Goal: Task Accomplishment & Management: Use online tool/utility

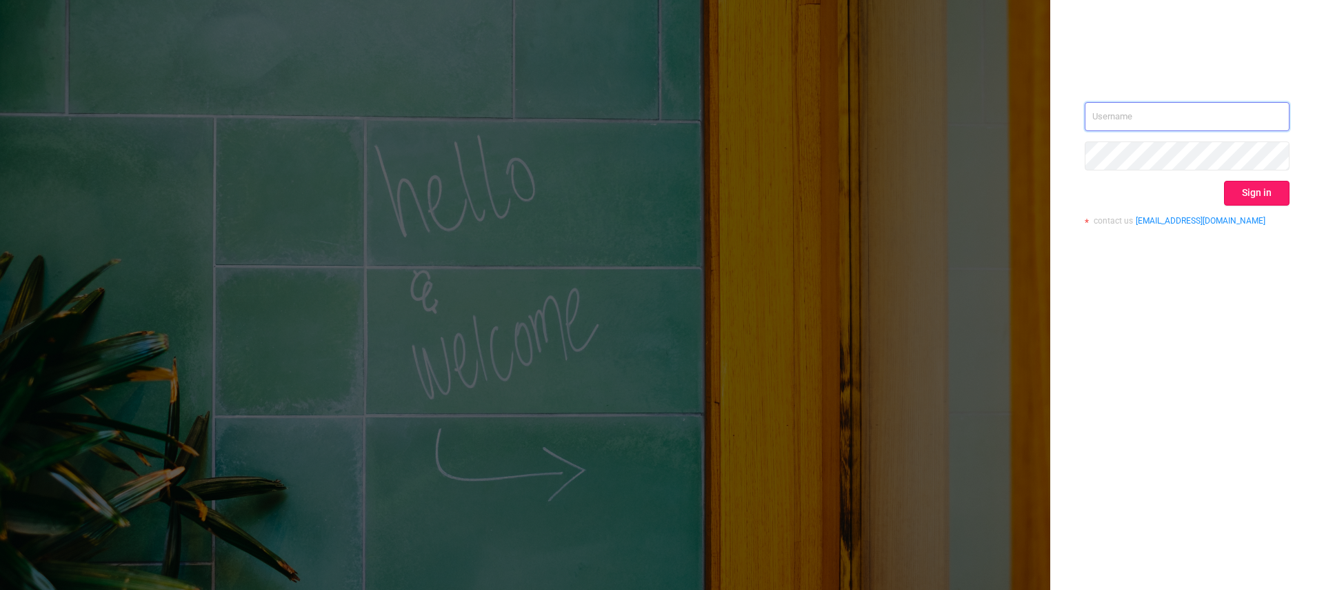
type input "[EMAIL_ADDRESS][DOMAIN_NAME]"
click at [1264, 194] on button "Sign in" at bounding box center [1257, 193] width 66 height 25
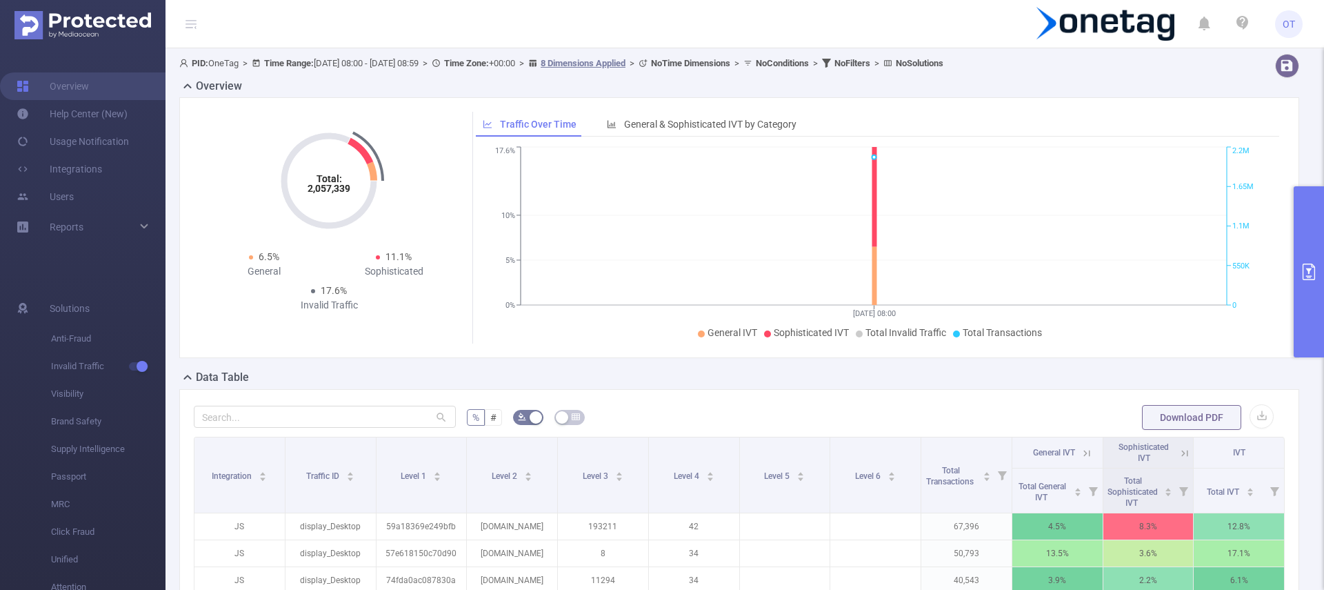
click at [1316, 299] on button "primary" at bounding box center [1309, 271] width 30 height 171
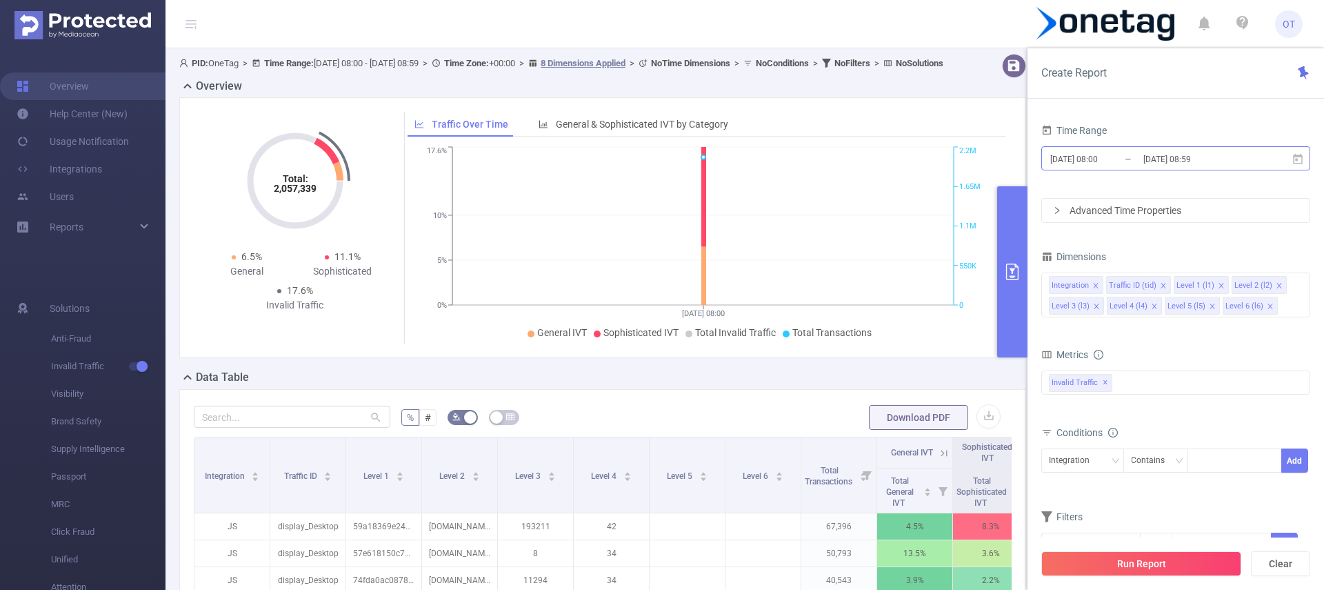
click at [1170, 150] on input "[DATE] 08:59" at bounding box center [1198, 159] width 112 height 19
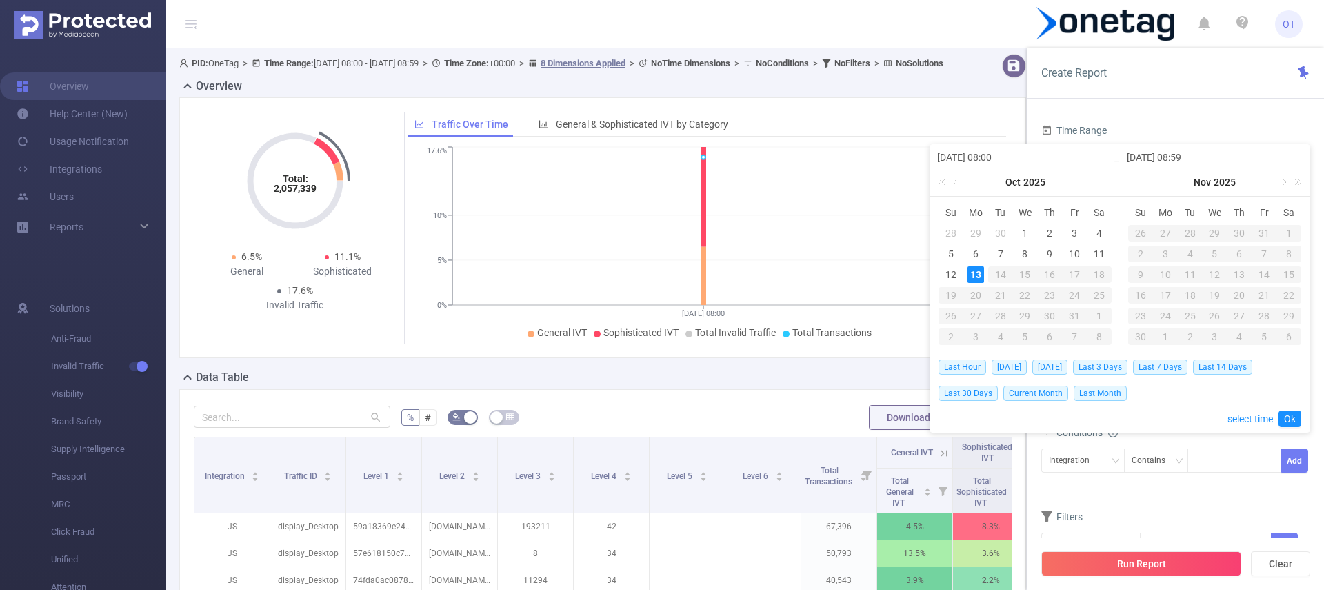
click at [960, 272] on td "12" at bounding box center [951, 274] width 25 height 21
click at [952, 279] on div "12" at bounding box center [951, 274] width 17 height 17
type input "[DATE] 08:00"
type input "[DATE] 08:59"
type input "[DATE] 08:00"
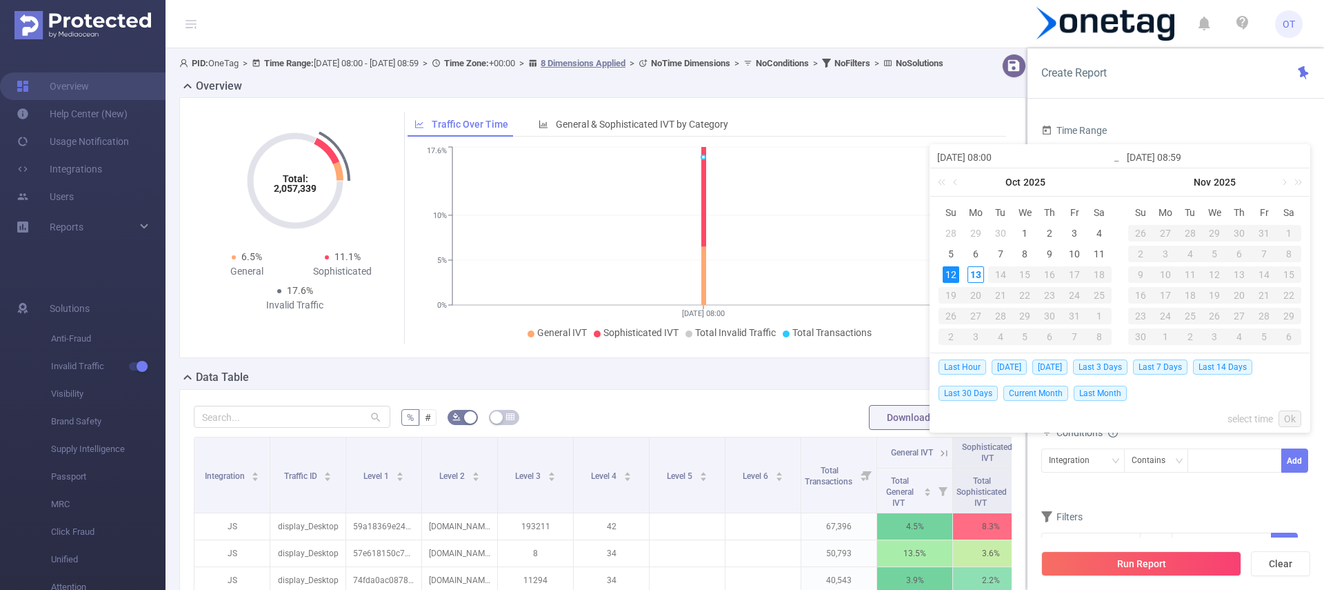
type input "[DATE] 08:59"
click at [1287, 417] on link "Ok" at bounding box center [1290, 418] width 23 height 17
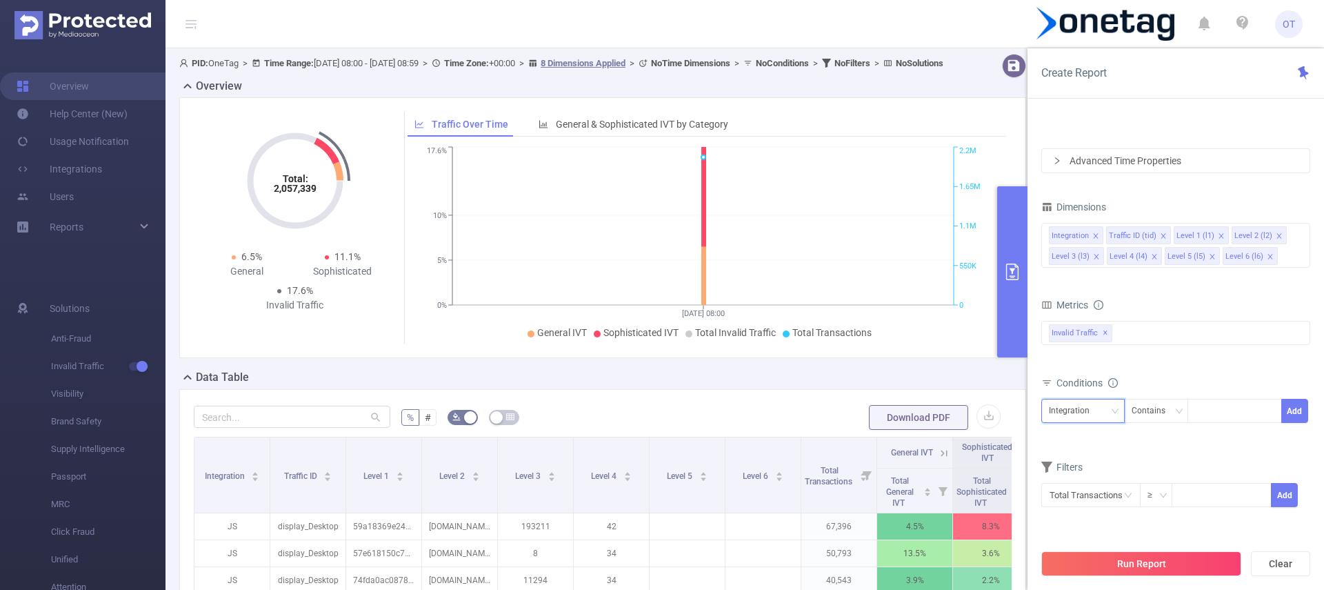
click at [1112, 416] on div "Integration" at bounding box center [1083, 410] width 68 height 23
click at [1090, 292] on li "Level 2 (l2)" at bounding box center [1083, 297] width 83 height 22
click at [1218, 413] on div at bounding box center [1234, 410] width 79 height 23
paste input "[DOMAIN_NAME]"
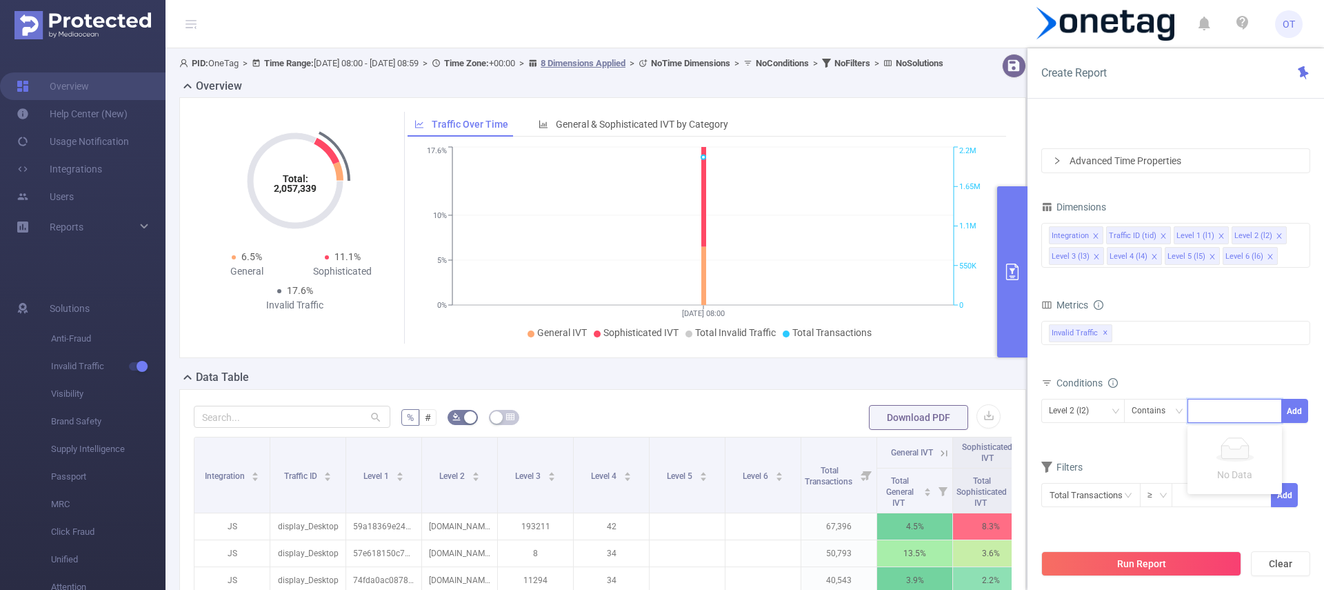
type input "[DOMAIN_NAME]"
click at [1251, 441] on li "[DOMAIN_NAME]" at bounding box center [1240, 439] width 104 height 22
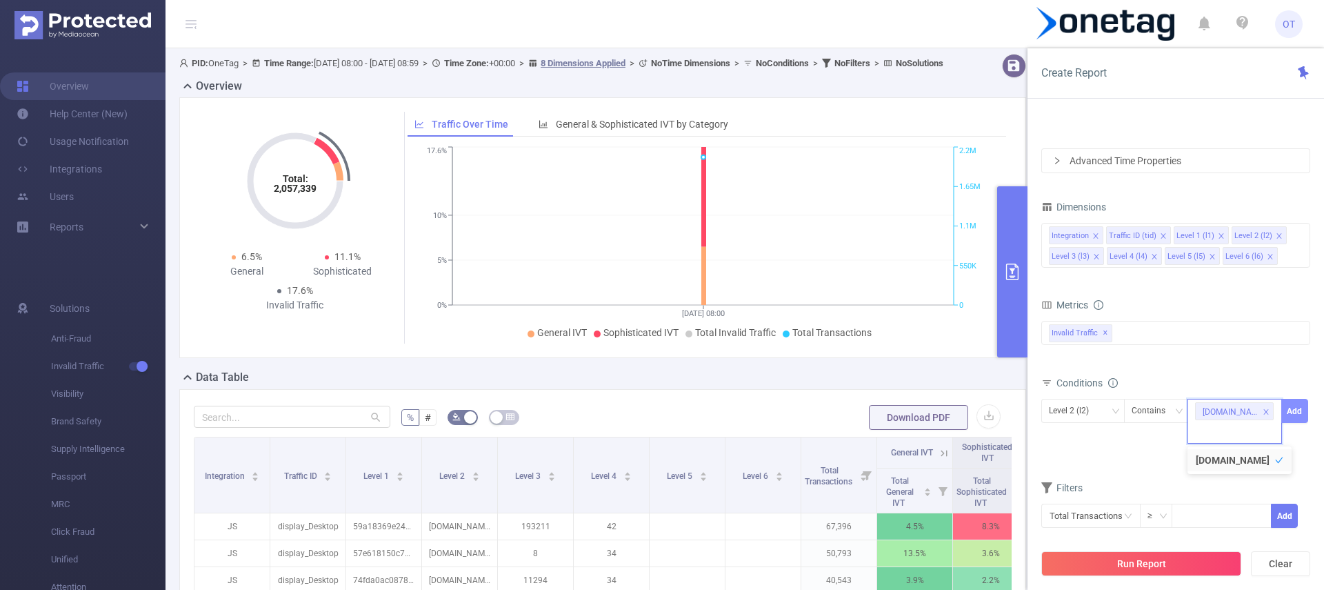
click at [1293, 415] on button "Add" at bounding box center [1295, 411] width 27 height 24
click at [1186, 561] on button "Run Report" at bounding box center [1142, 563] width 200 height 25
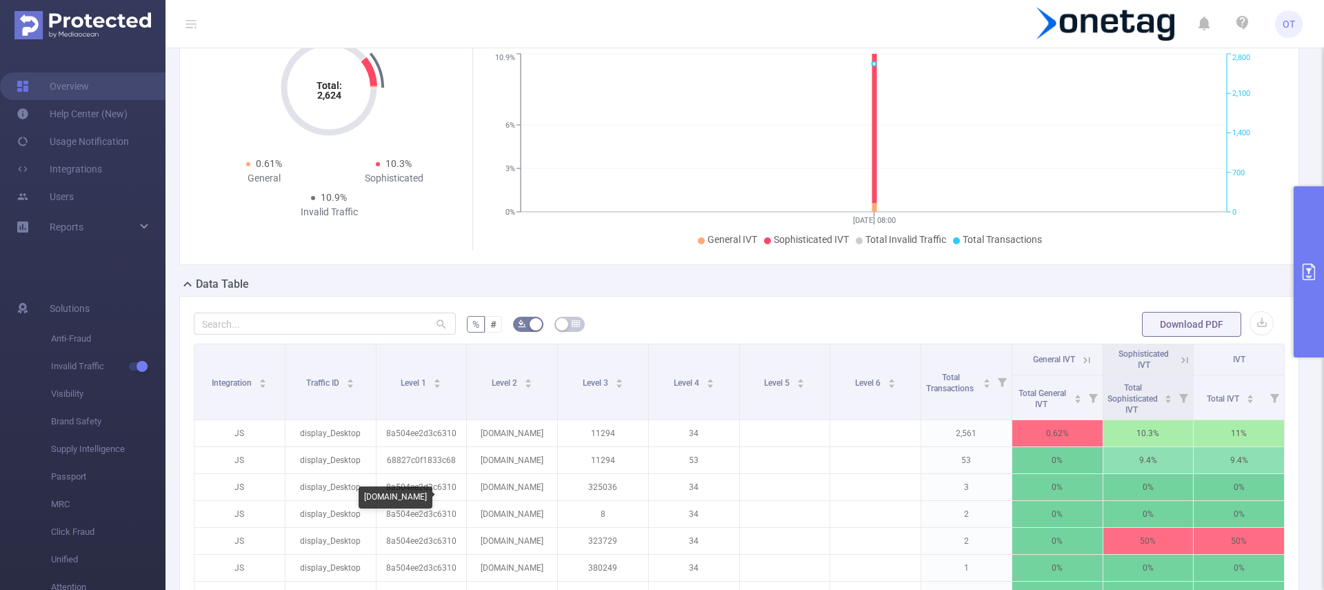
scroll to position [90, 0]
